Goal: Task Accomplishment & Management: Manage account settings

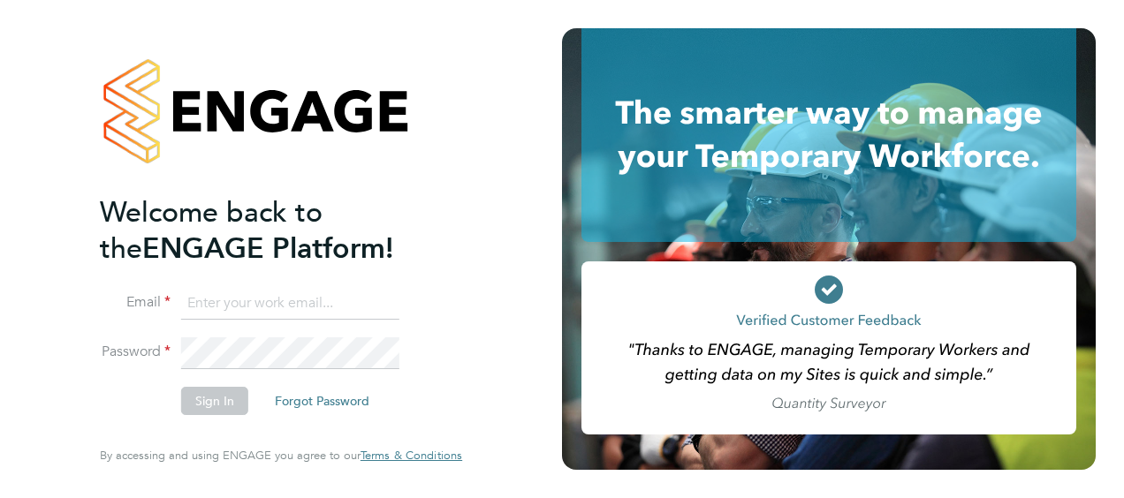
type input "[PERSON_NAME][EMAIL_ADDRESS][DOMAIN_NAME]"
click at [198, 414] on button "Sign In" at bounding box center [214, 401] width 67 height 28
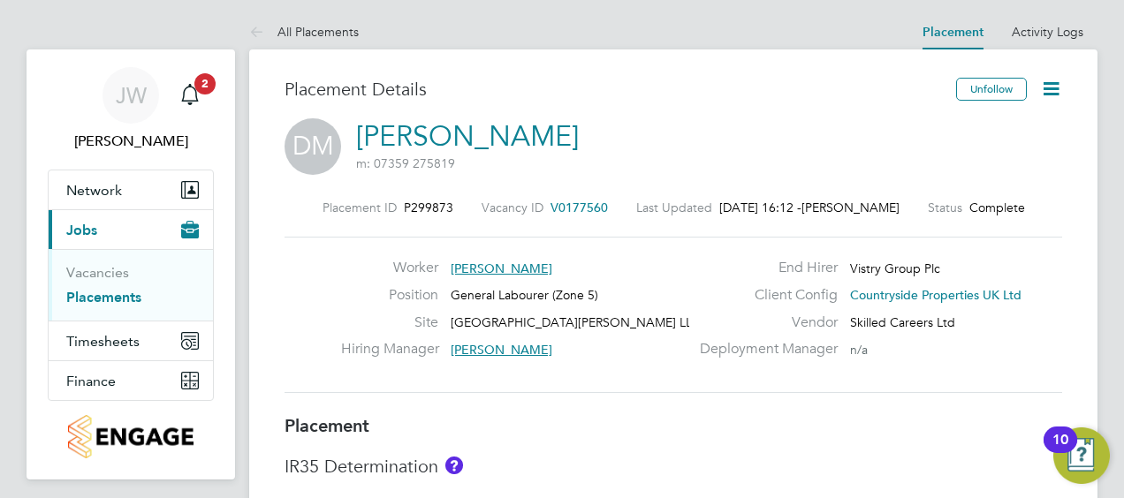
click at [1049, 84] on icon at bounding box center [1051, 89] width 22 height 22
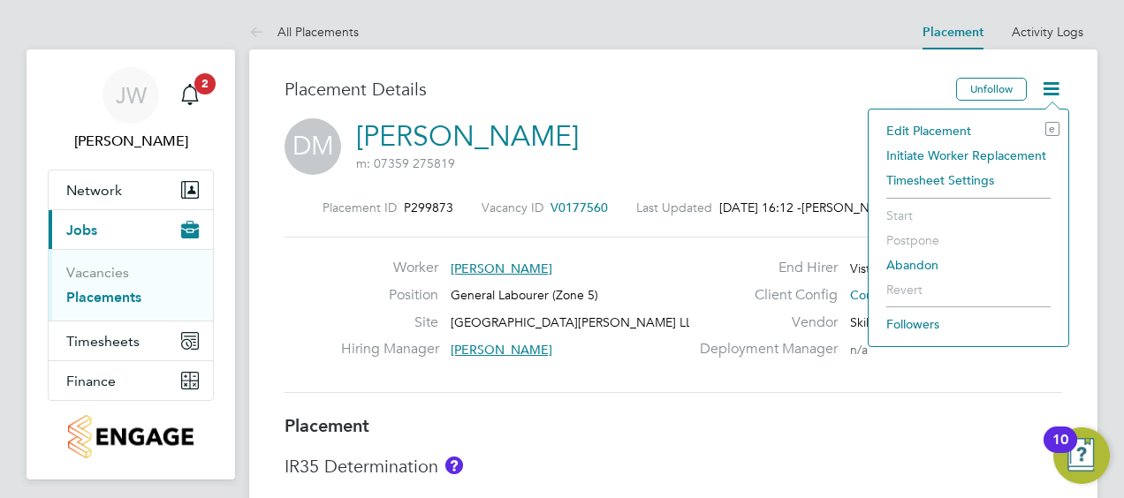
click at [963, 118] on li "Edit Placement e" at bounding box center [968, 130] width 182 height 25
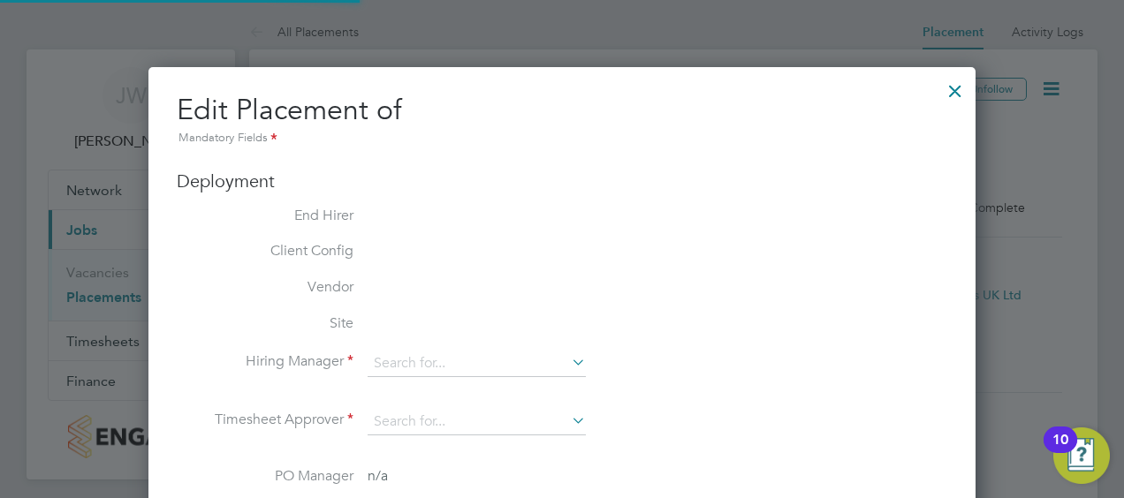
scroll to position [9, 9]
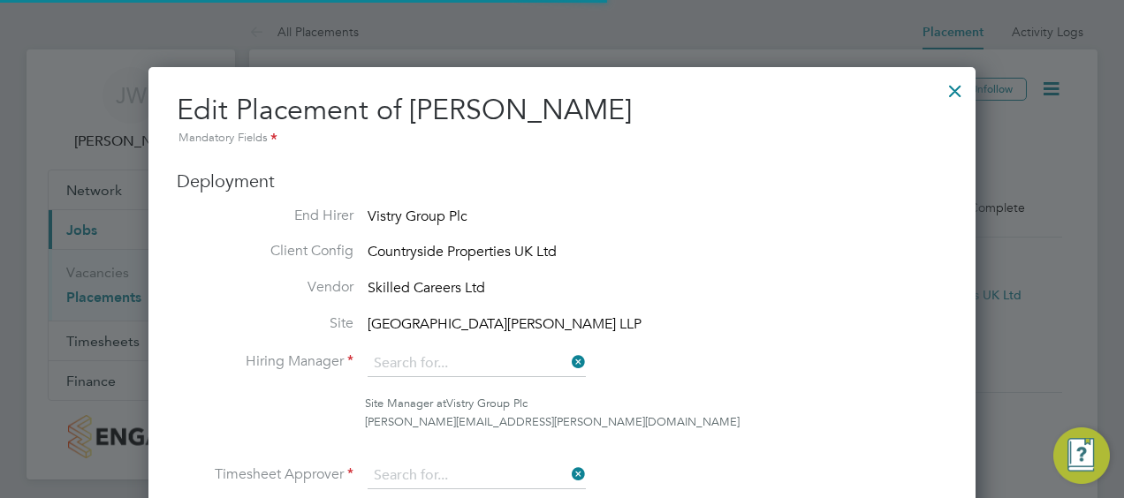
type input "Sam Williams"
type input "Megan Keeling"
type input "31 Jul 2025"
type input "19 Sep 2025"
type input "07:30"
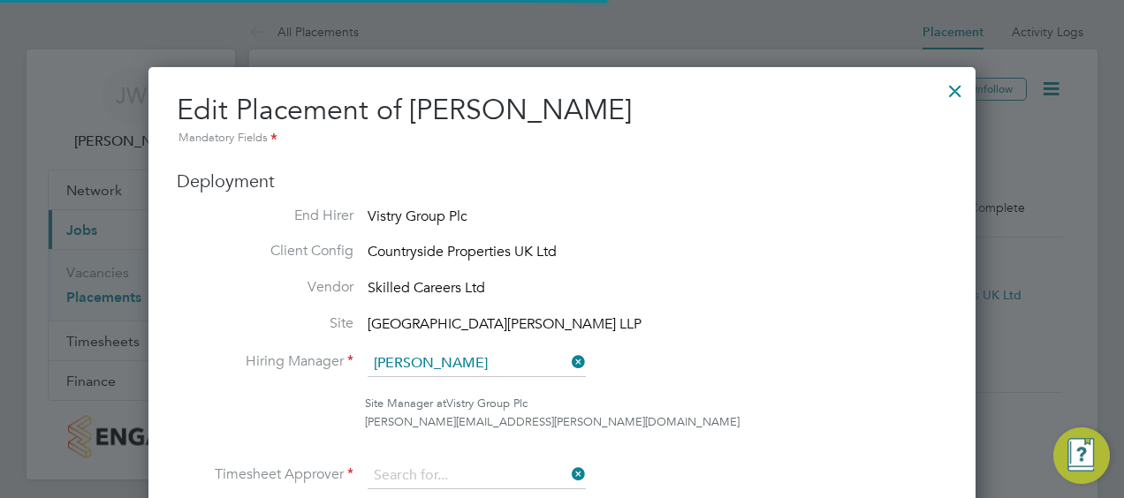
type input "16:30"
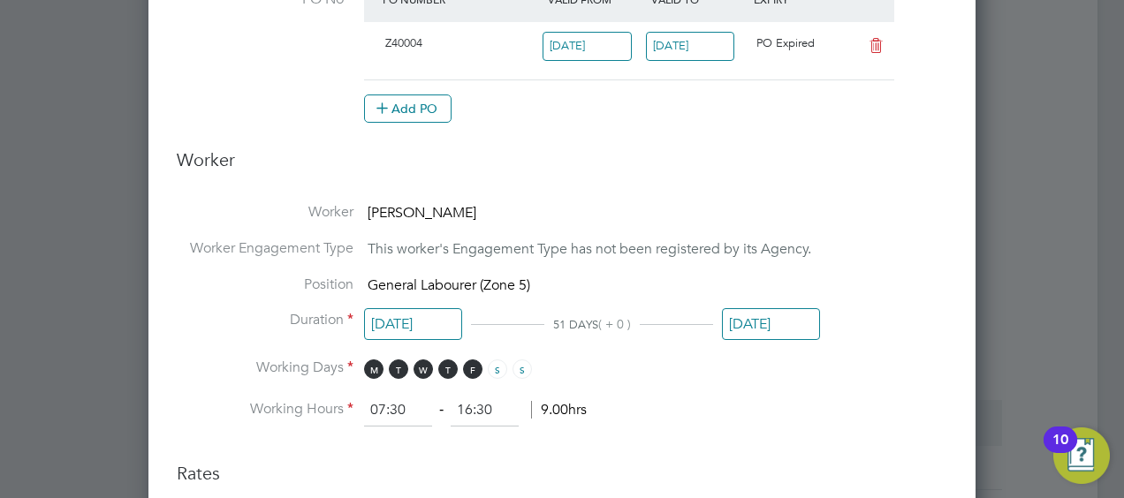
click at [771, 313] on input "19 Sep 2025" at bounding box center [771, 324] width 98 height 33
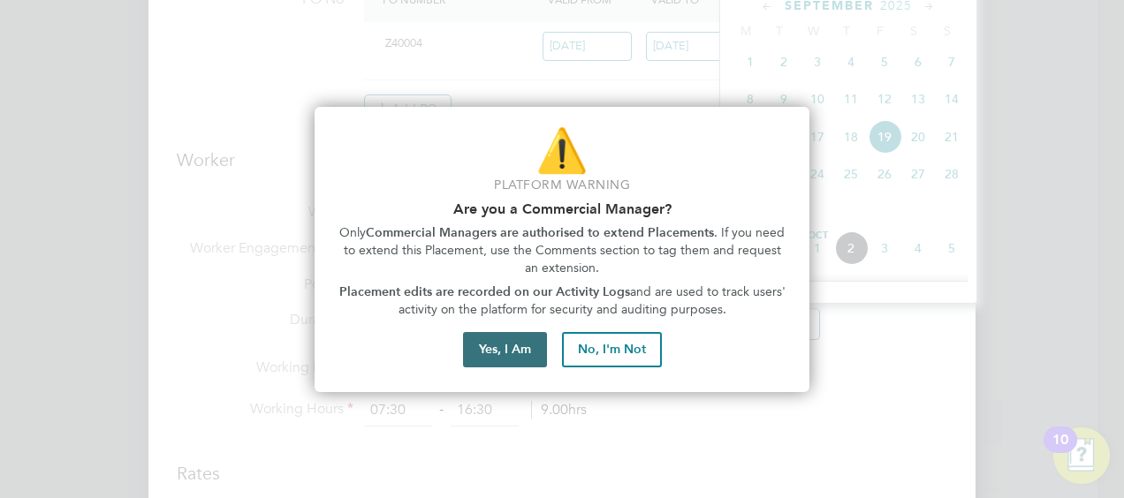
click at [507, 338] on button "Yes, I Am" at bounding box center [505, 349] width 84 height 35
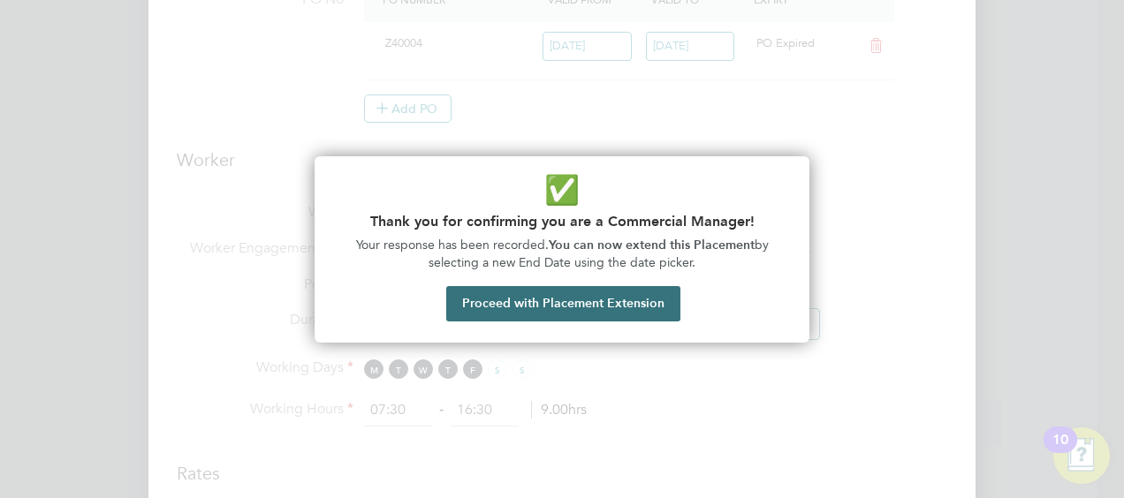
click at [558, 313] on button "Proceed with Placement Extension" at bounding box center [563, 303] width 234 height 35
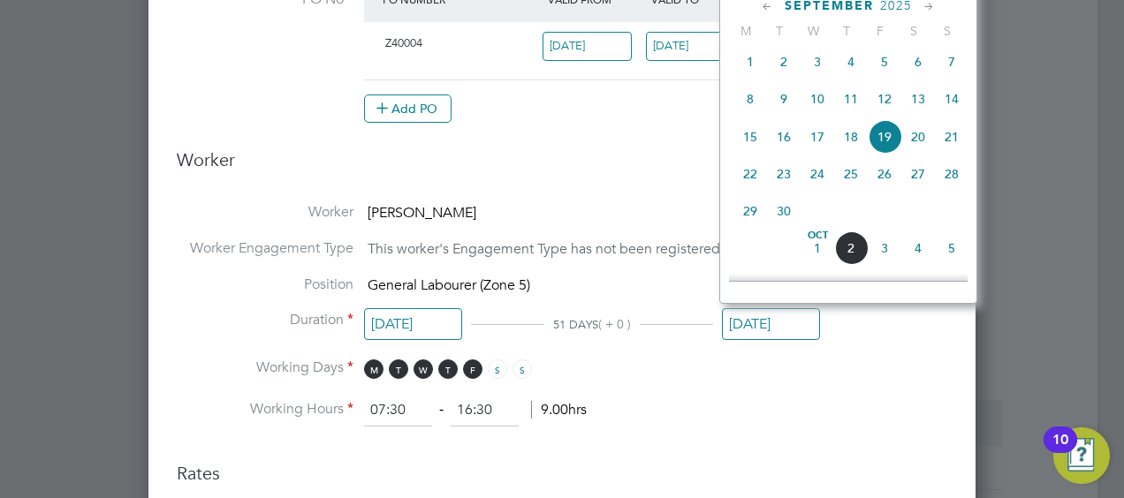
click at [779, 223] on span "30" at bounding box center [784, 211] width 34 height 34
type input "30 Sep 2025"
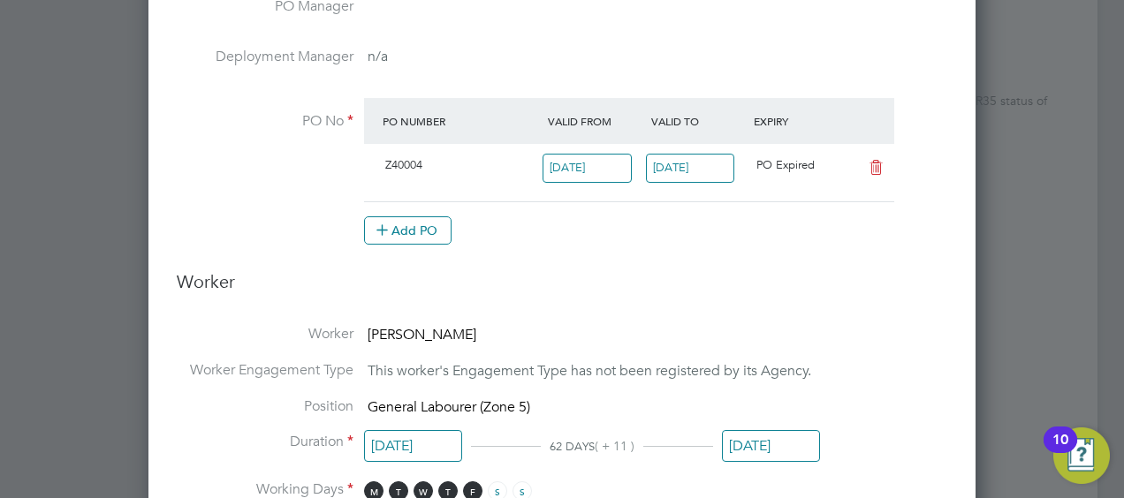
click at [696, 161] on input "19 Sep 2025" at bounding box center [690, 168] width 89 height 29
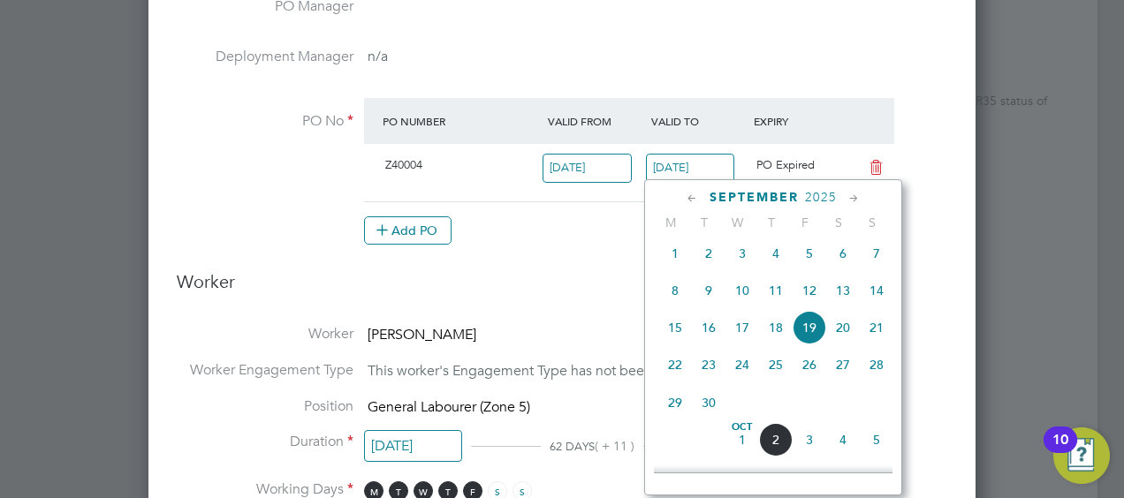
click at [710, 406] on span "30" at bounding box center [709, 403] width 34 height 34
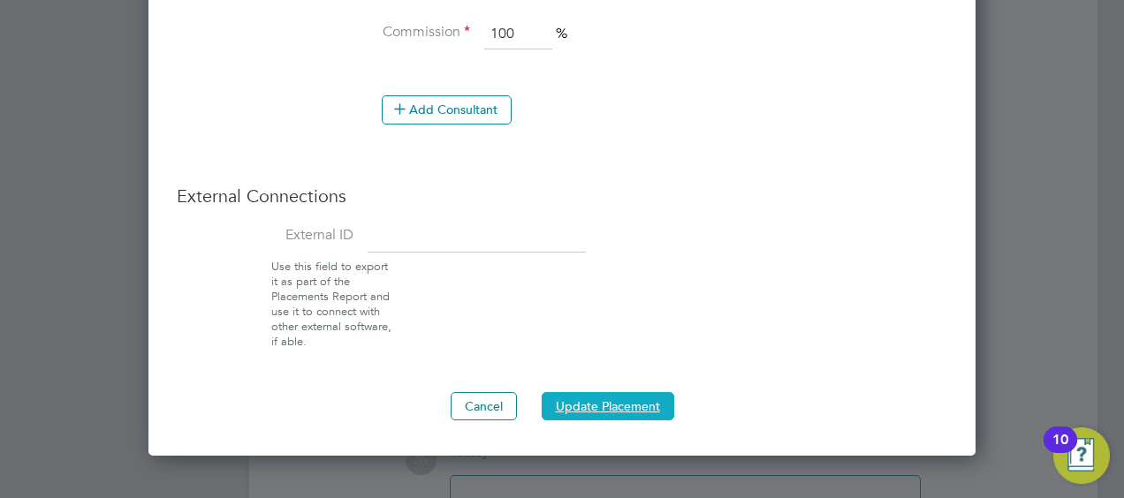
click at [638, 407] on button "Update Placement" at bounding box center [608, 406] width 133 height 28
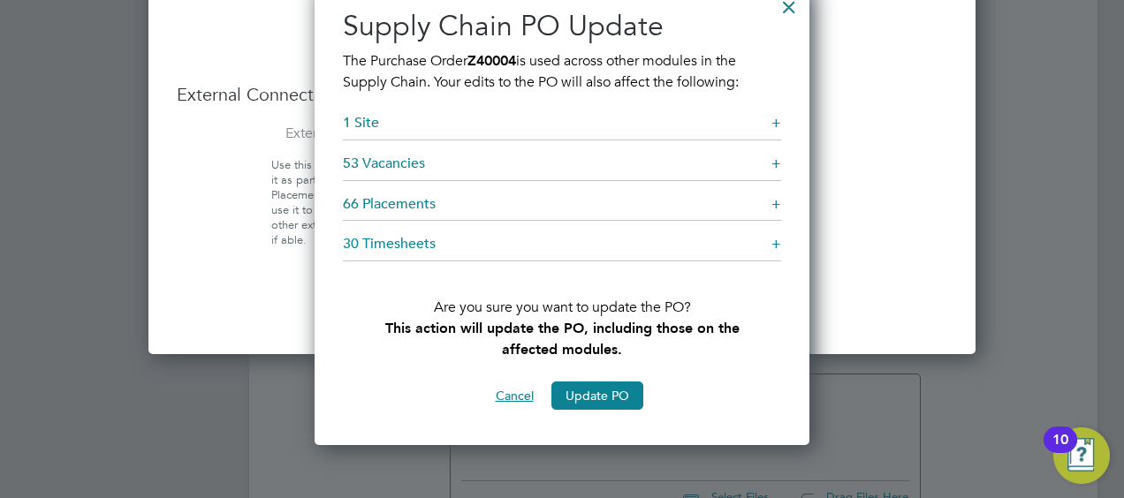
click at [525, 394] on button "Cancel" at bounding box center [515, 396] width 66 height 28
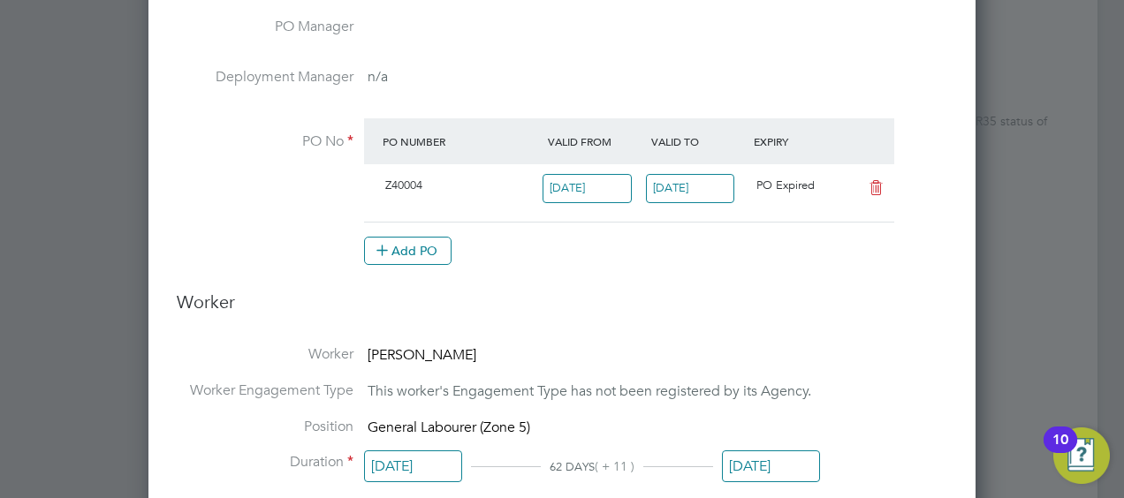
click at [678, 191] on input "30 Sep 2025" at bounding box center [690, 188] width 89 height 29
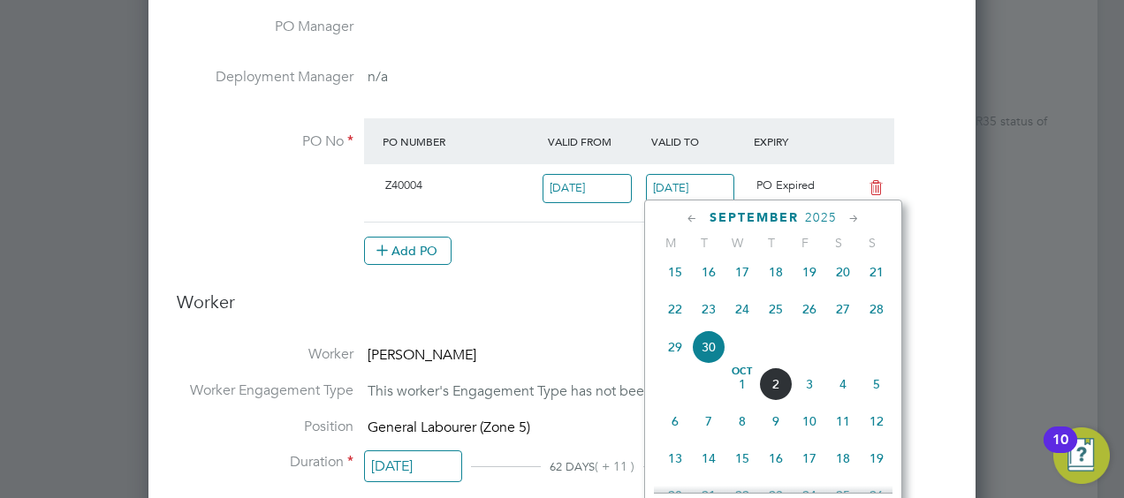
click at [806, 281] on span "19" at bounding box center [810, 272] width 34 height 34
type input "19 Sep 2025"
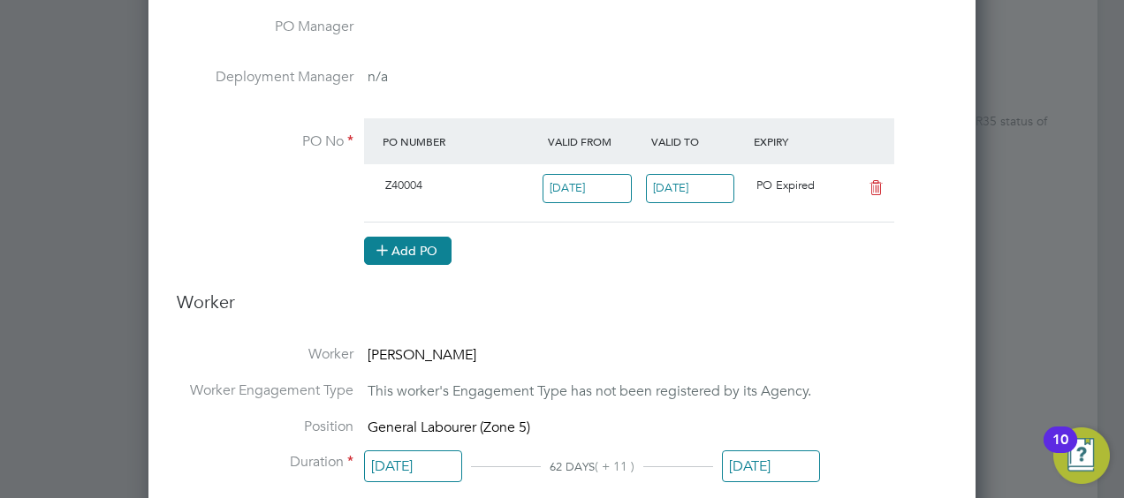
click at [389, 254] on icon at bounding box center [382, 249] width 13 height 13
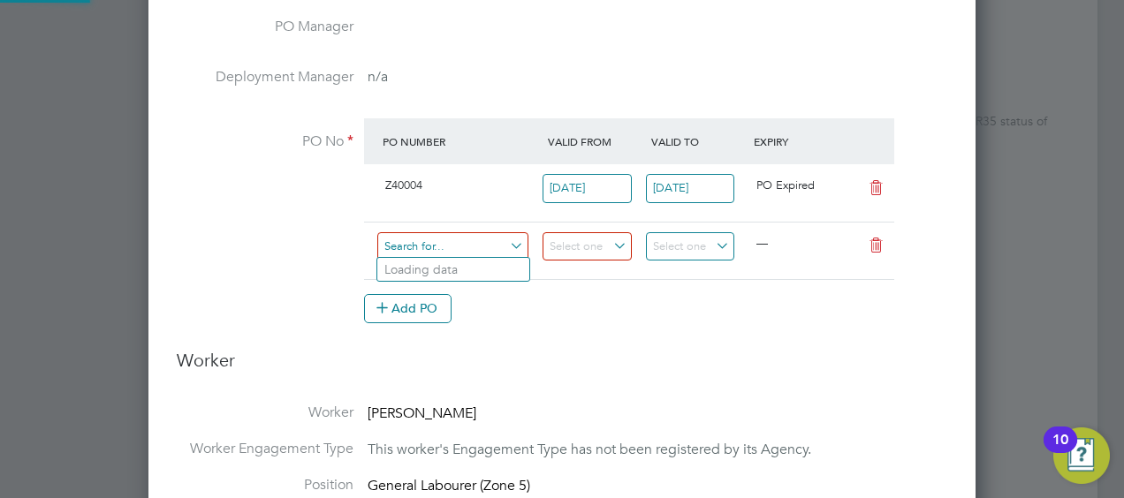
click at [412, 248] on input at bounding box center [452, 246] width 151 height 29
type input "021025"
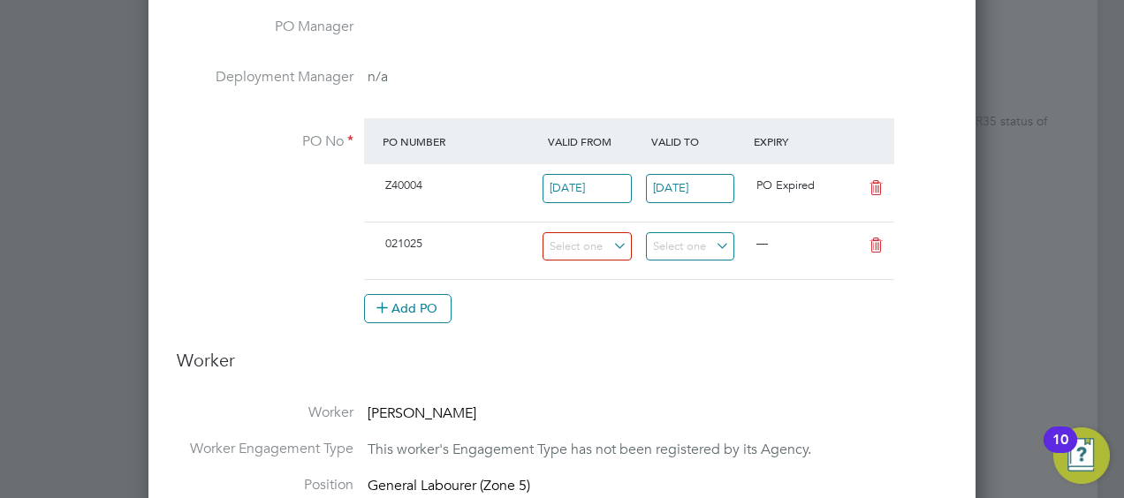
click at [415, 283] on li "Use "021025"" at bounding box center [453, 293] width 152 height 24
click at [567, 235] on input at bounding box center [587, 246] width 89 height 29
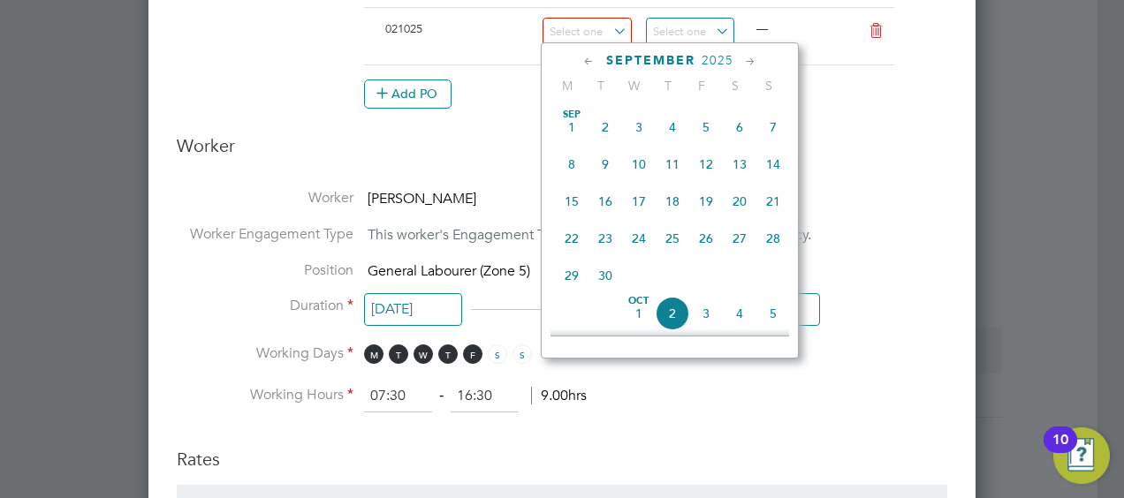
click at [573, 234] on span "22" at bounding box center [572, 239] width 34 height 34
type input "22 Sep 2025"
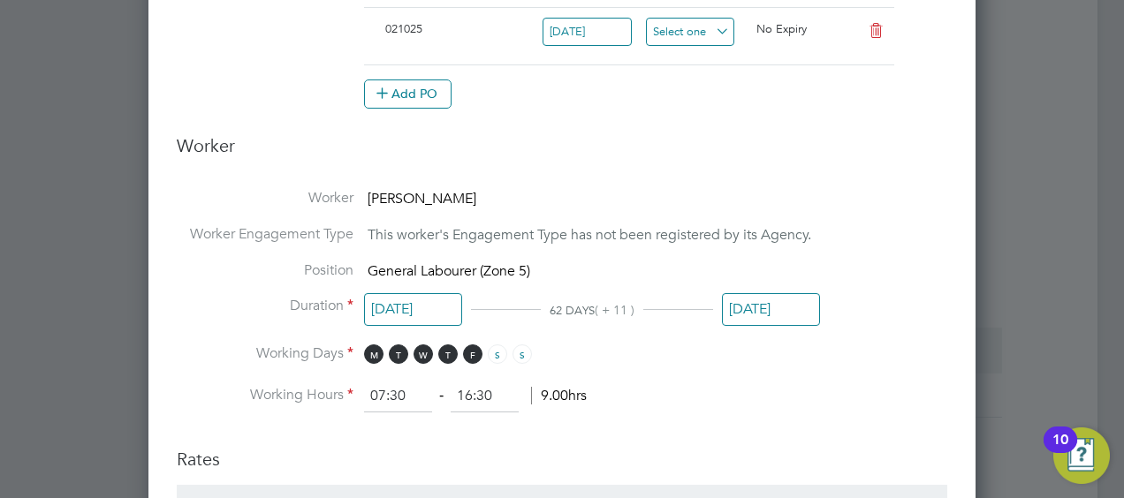
click at [707, 30] on input at bounding box center [690, 32] width 89 height 29
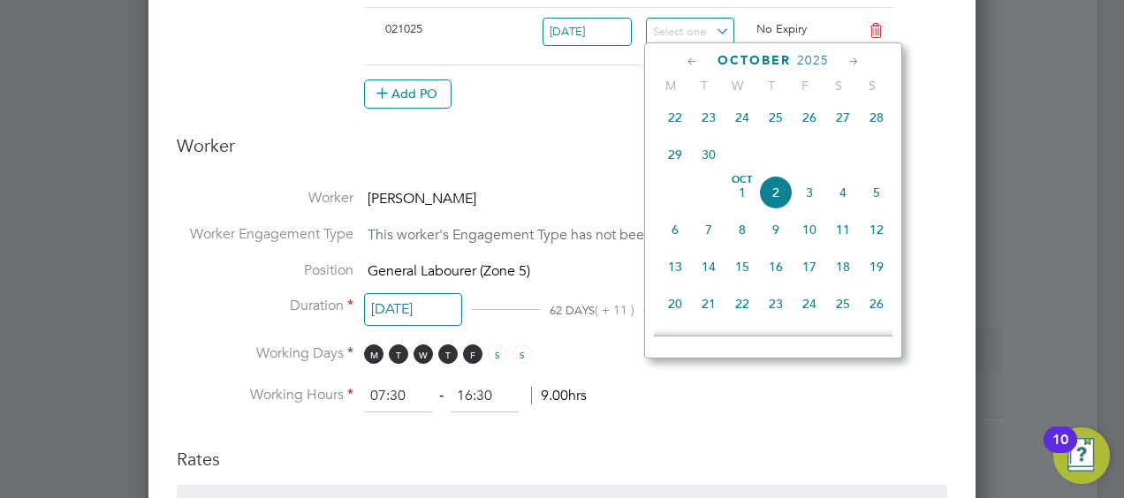
click at [717, 166] on span "30" at bounding box center [709, 155] width 34 height 34
type input "30 Sep 2025"
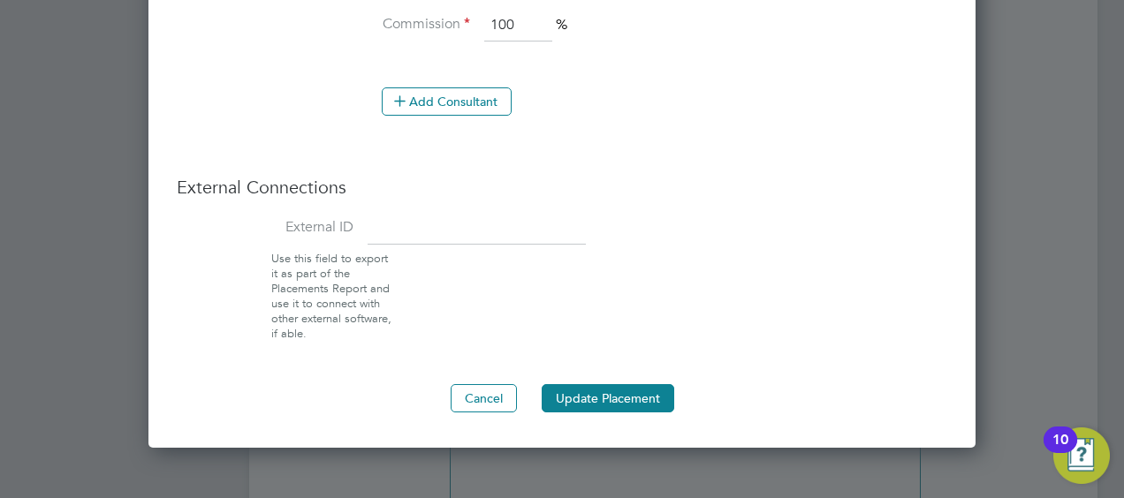
scroll to position [1639, 0]
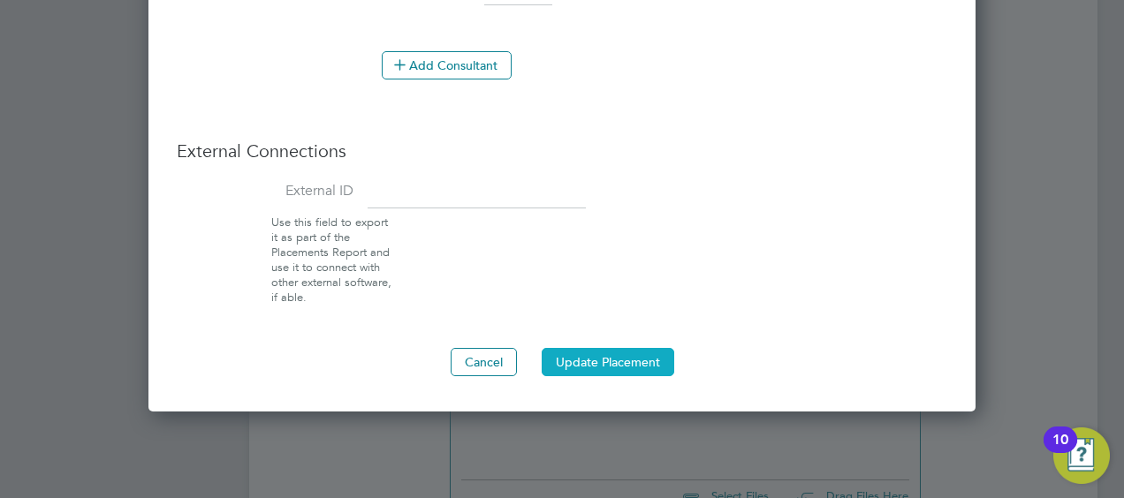
click at [607, 359] on button "Update Placement" at bounding box center [608, 362] width 133 height 28
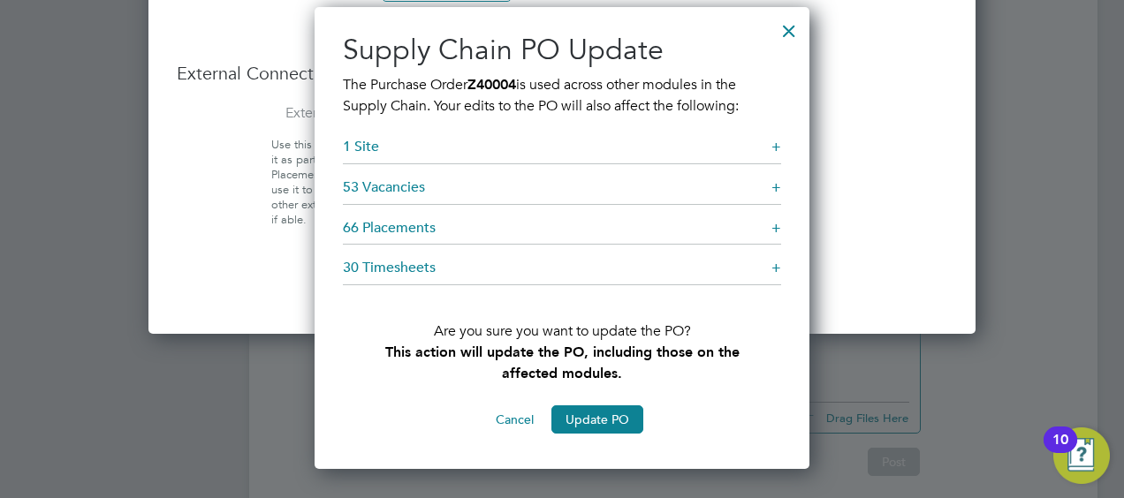
scroll to position [1784, 0]
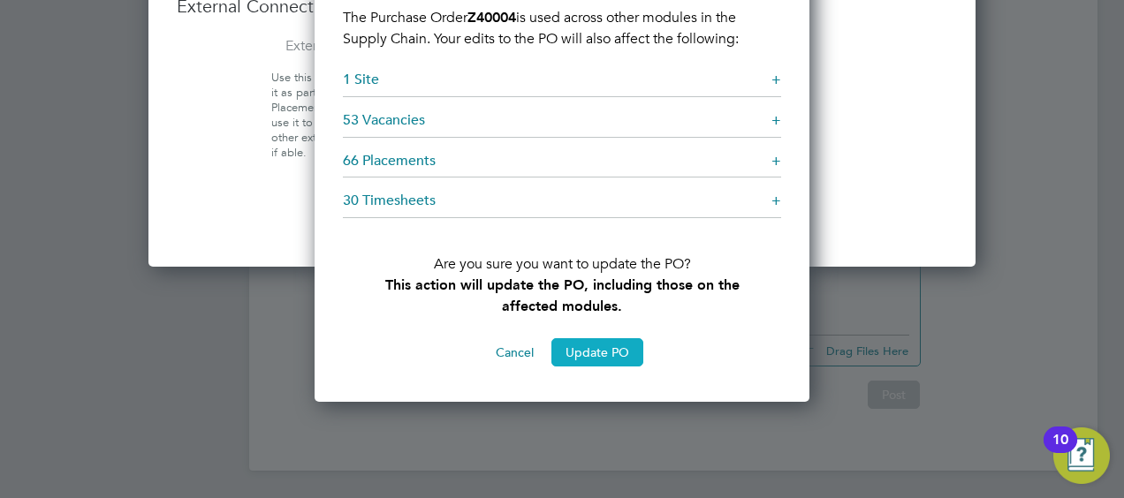
click at [606, 353] on button "Update PO" at bounding box center [597, 352] width 92 height 28
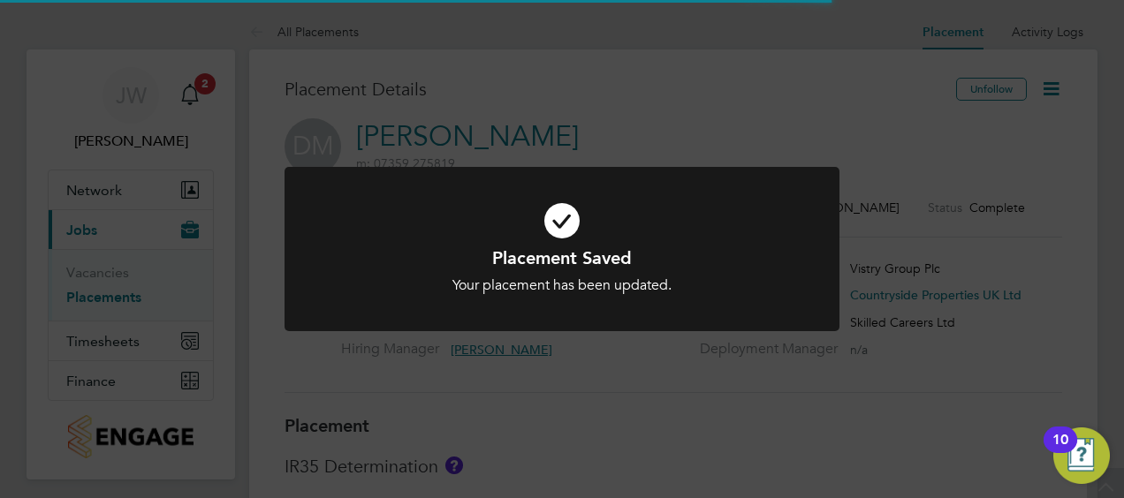
scroll to position [30, 166]
click at [720, 113] on div "Placement Saved Your placement has been updated. Cancel Okay" at bounding box center [562, 249] width 1124 height 498
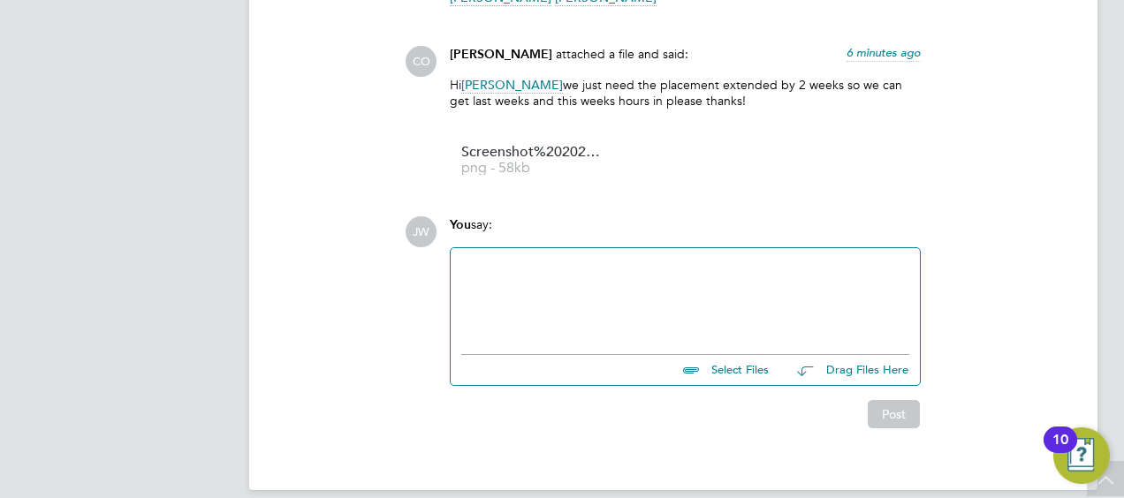
scroll to position [1828, 0]
